Goal: Navigation & Orientation: Go to known website

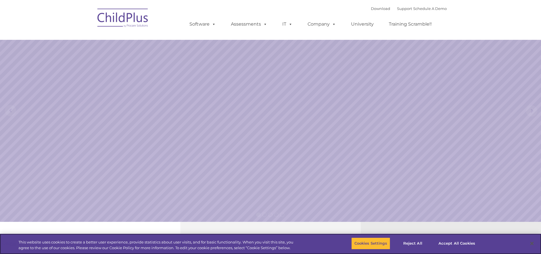
select select "MEDIUM"
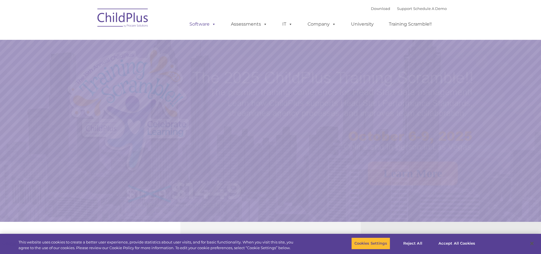
select select "MEDIUM"
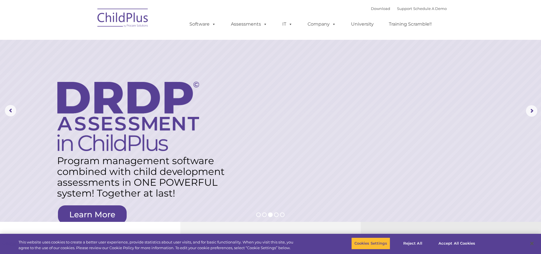
click at [139, 20] on img at bounding box center [123, 19] width 57 height 28
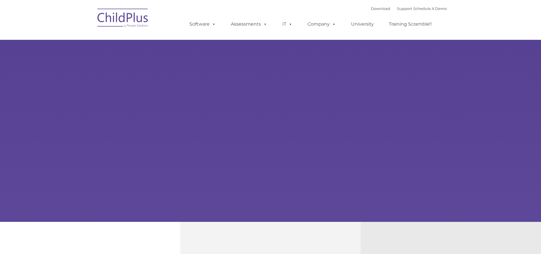
type input ""
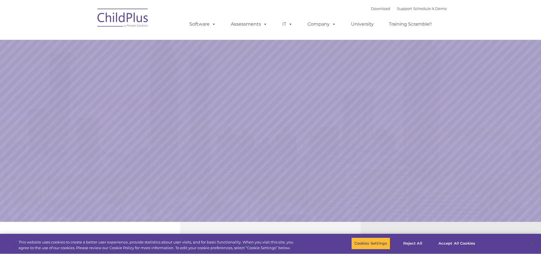
select select "MEDIUM"
